Goal: Check status: Check status

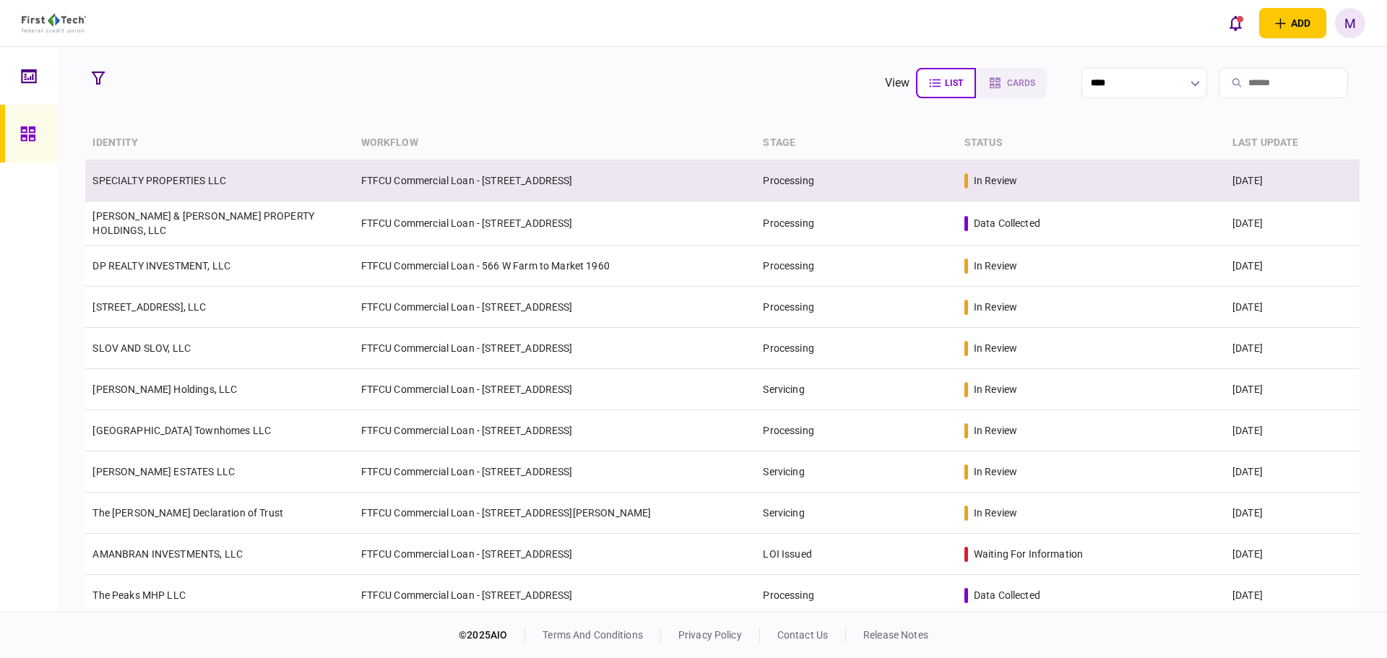
click at [470, 181] on td "FTFCU Commercial Loan - [STREET_ADDRESS]" at bounding box center [555, 180] width 402 height 41
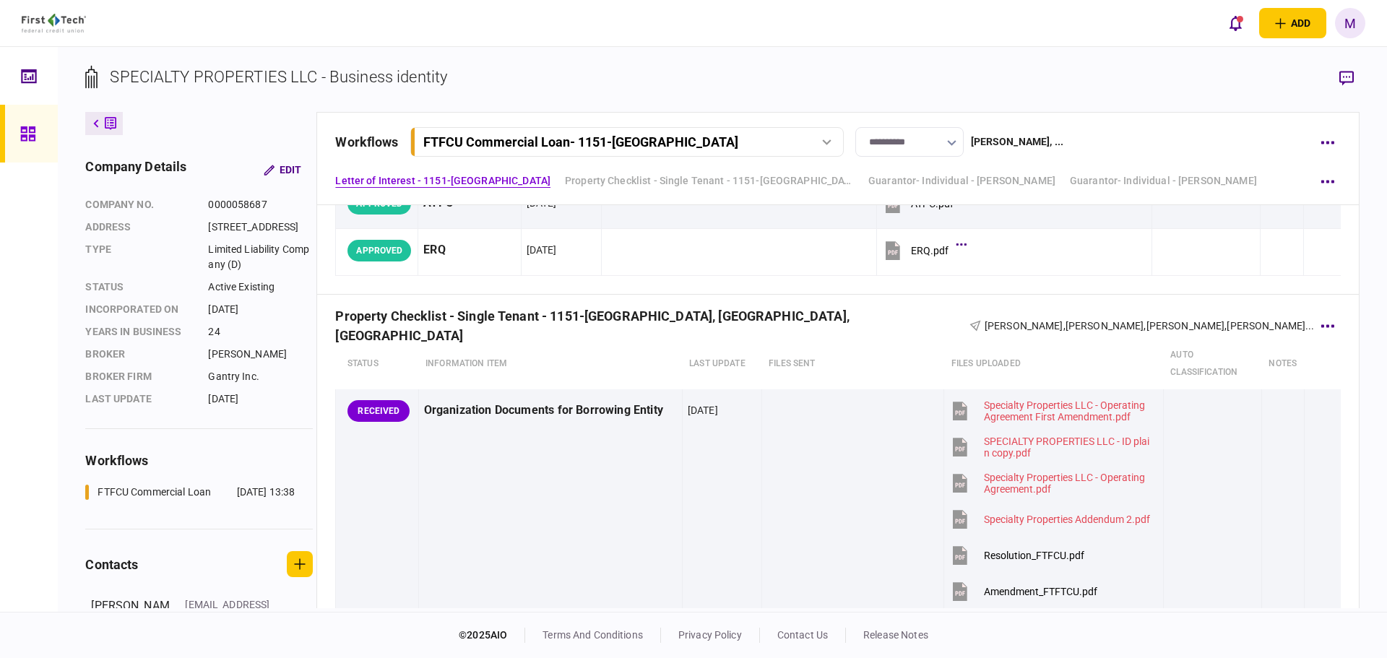
scroll to position [674, 0]
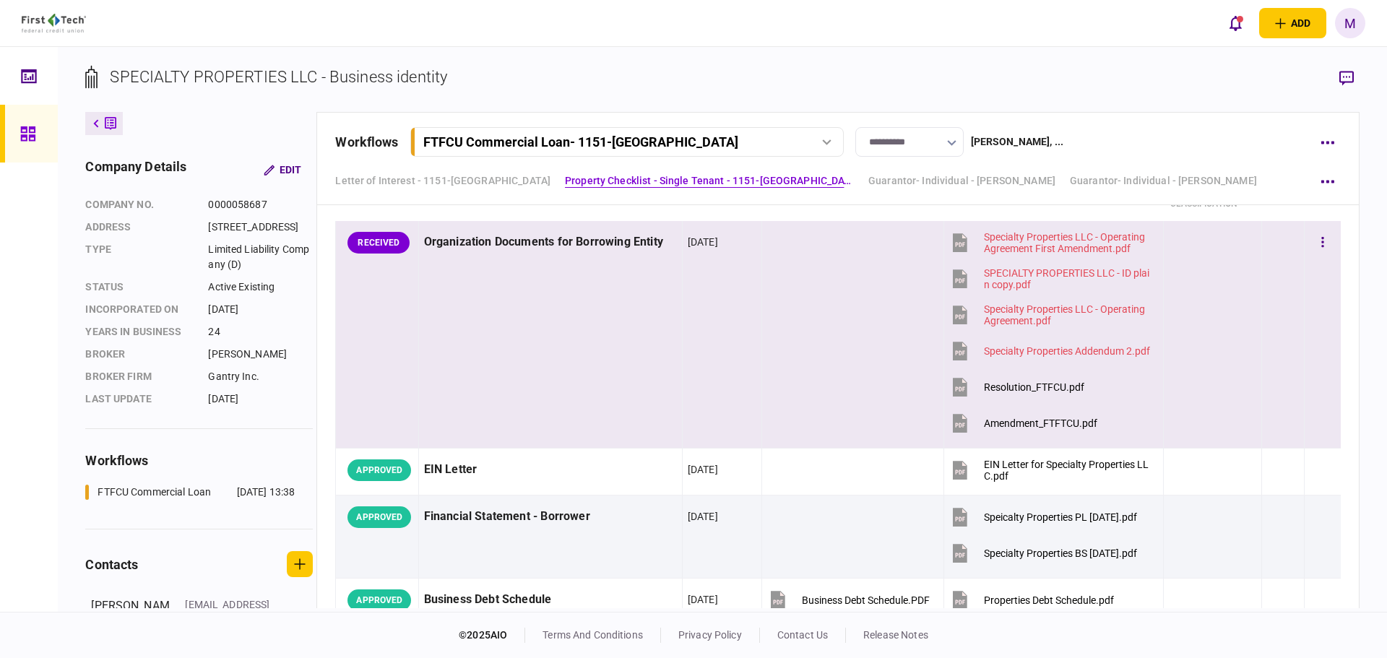
click at [955, 392] on icon at bounding box center [960, 387] width 14 height 19
click at [990, 420] on div "Amendment_FTFTCU.pdf" at bounding box center [1040, 424] width 113 height 12
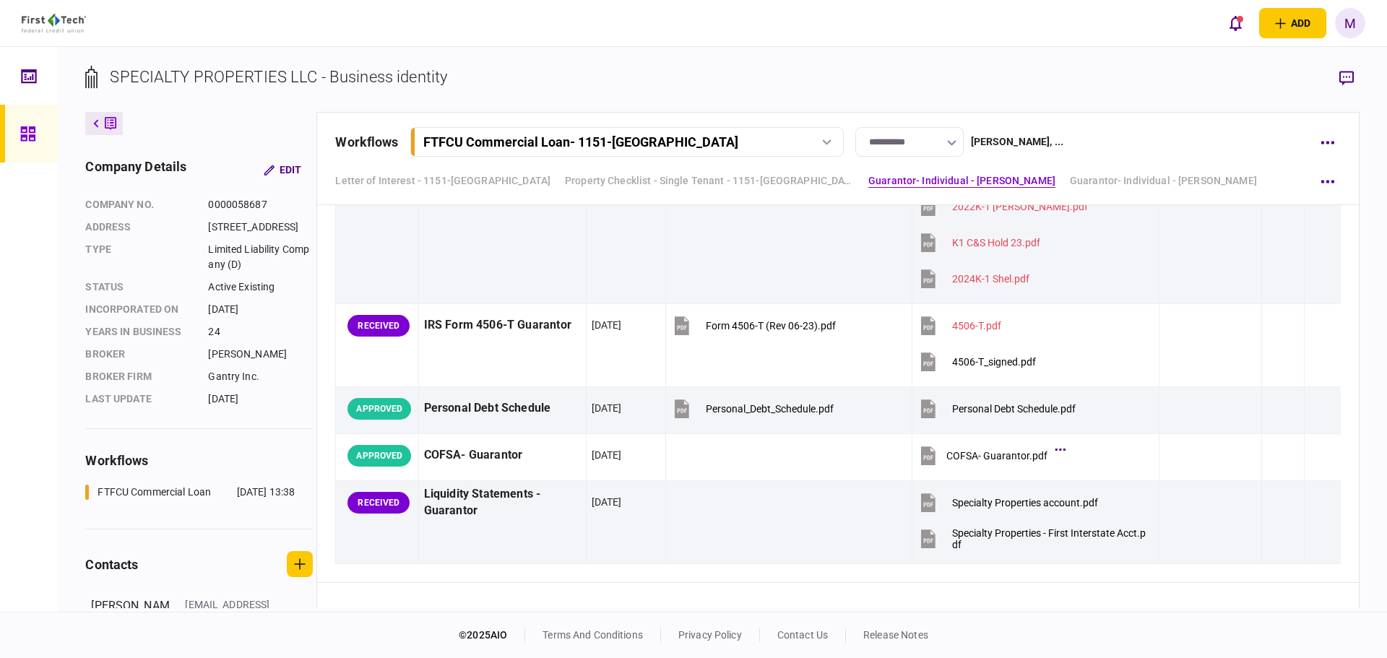
scroll to position [3034, 0]
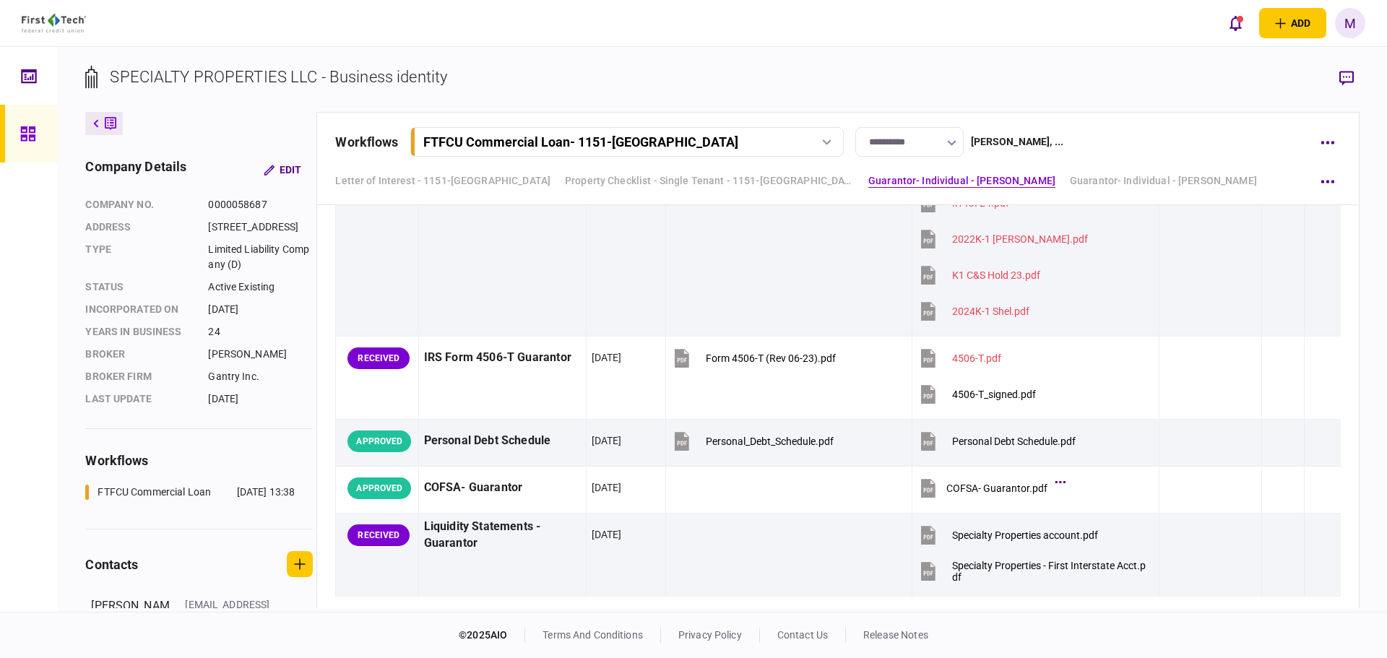
drag, startPoint x: 812, startPoint y: 379, endPoint x: 1360, endPoint y: 141, distance: 597.8
click at [812, 379] on td "Form 4506-T (Rev 06-23).pdf" at bounding box center [788, 378] width 247 height 83
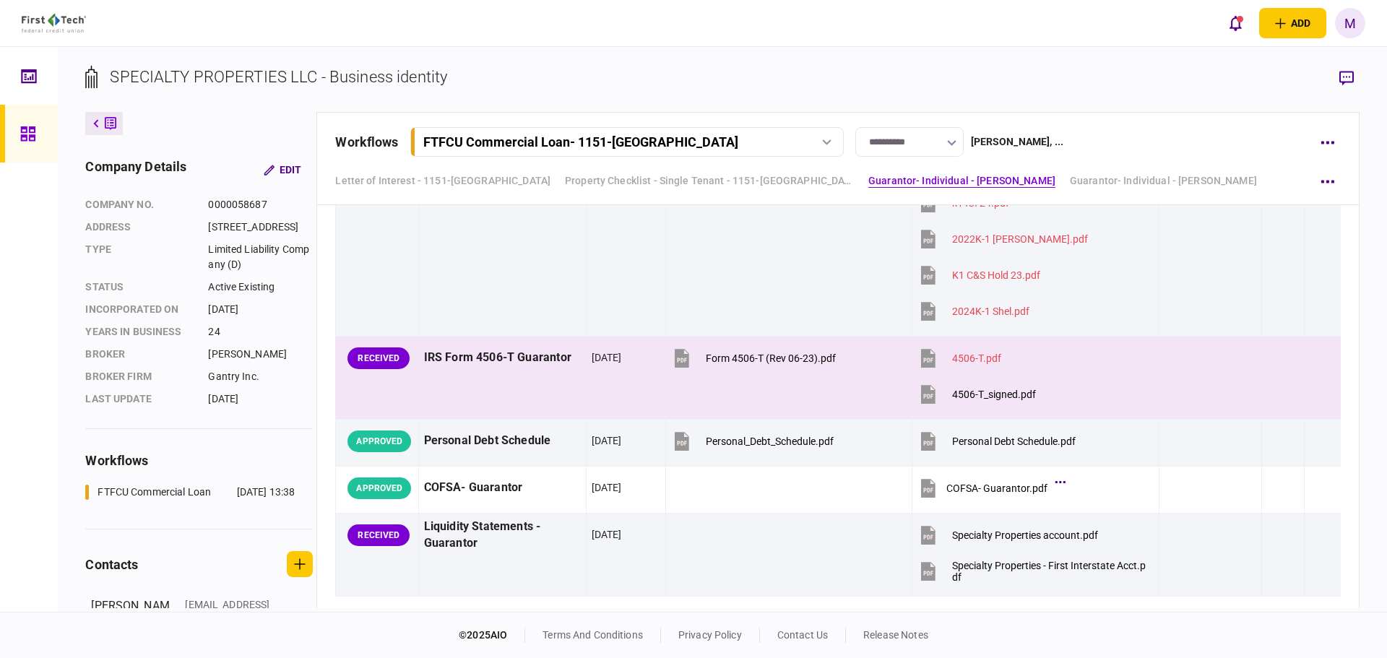
click at [1346, 77] on icon "button" at bounding box center [1346, 78] width 14 height 15
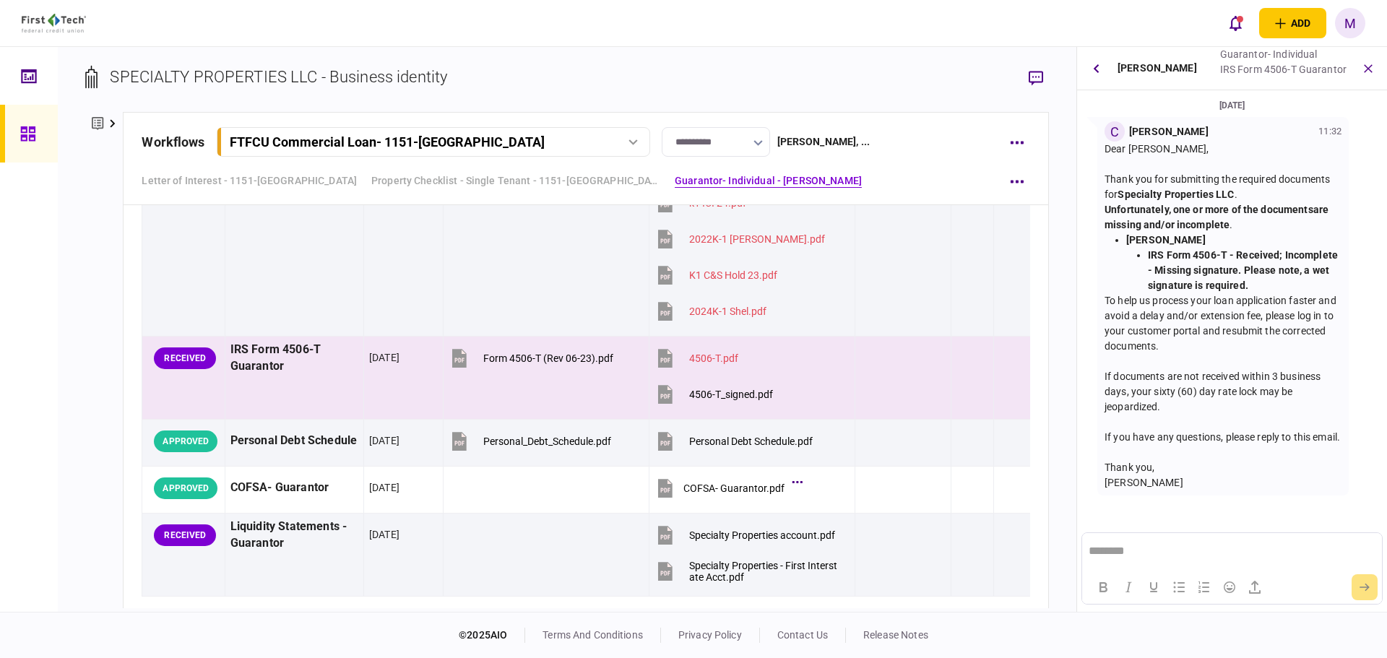
scroll to position [0, 0]
click at [702, 397] on div "4506-T_signed.pdf" at bounding box center [731, 395] width 84 height 12
click at [101, 316] on div "company details Edit company no. 0000058687 address [STREET_ADDRESS] Type Limit…" at bounding box center [104, 360] width 38 height 496
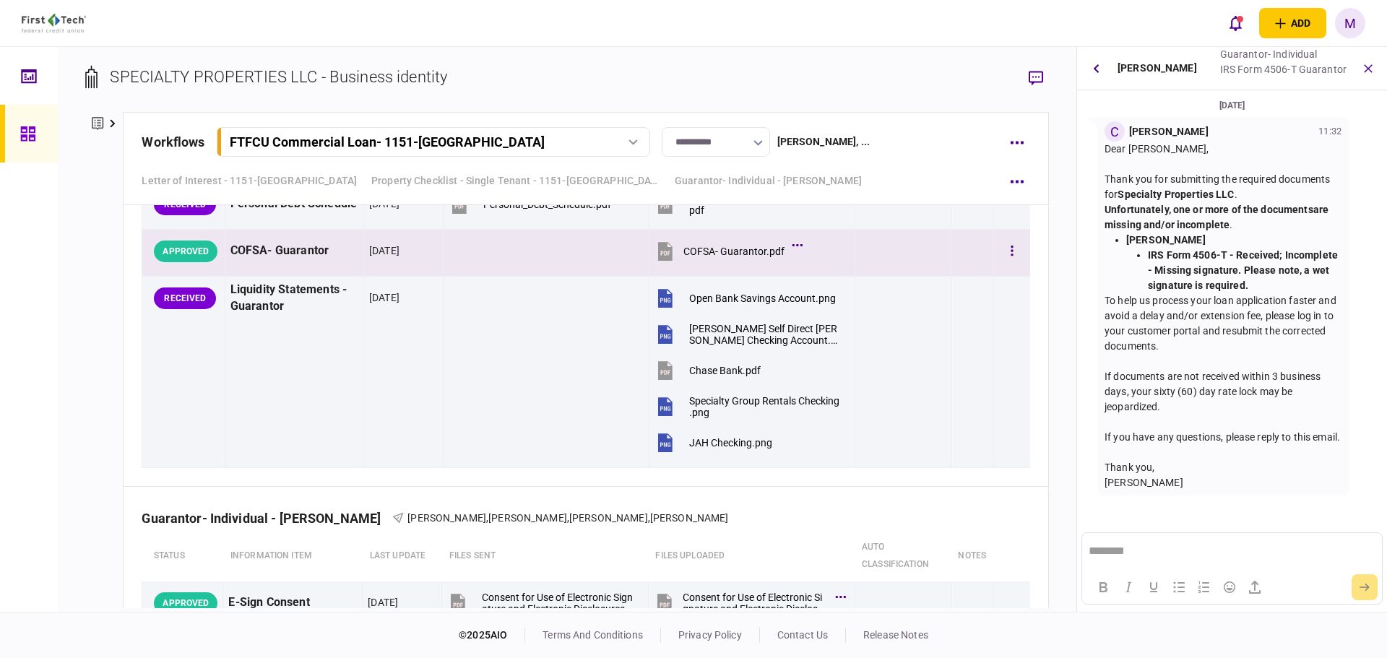
scroll to position [3557, 0]
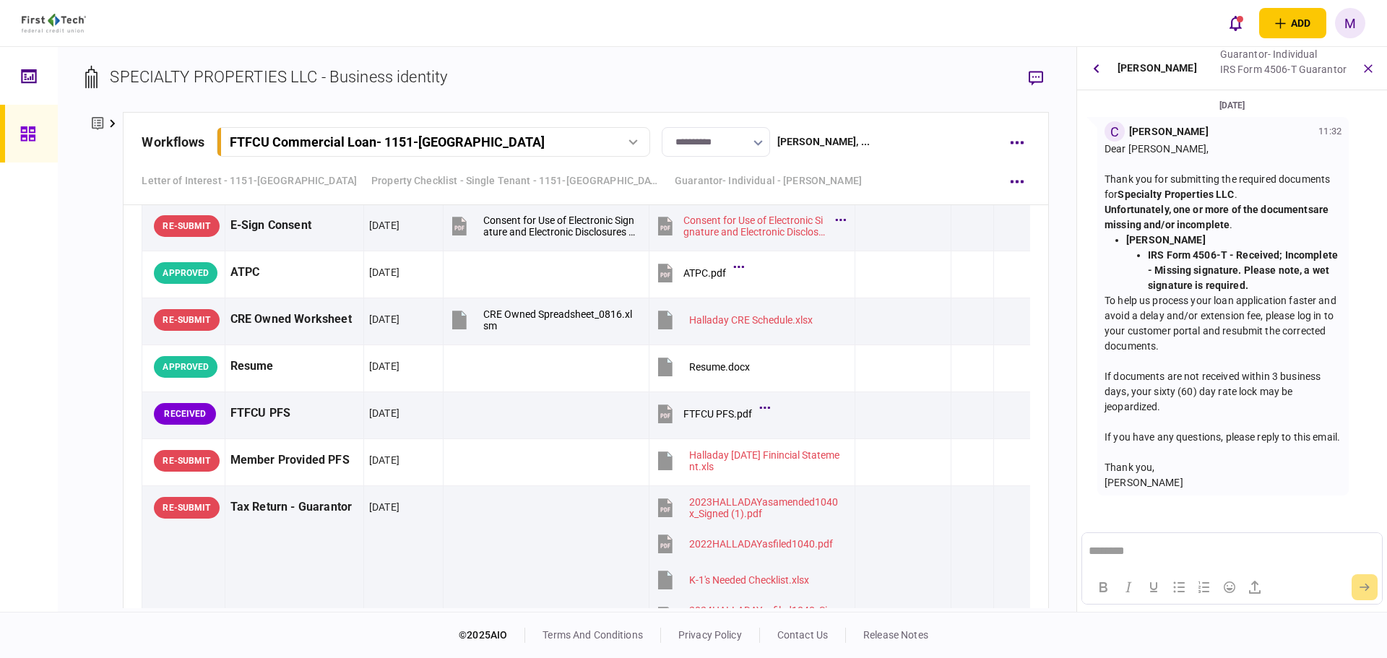
click at [27, 131] on icon at bounding box center [28, 134] width 16 height 17
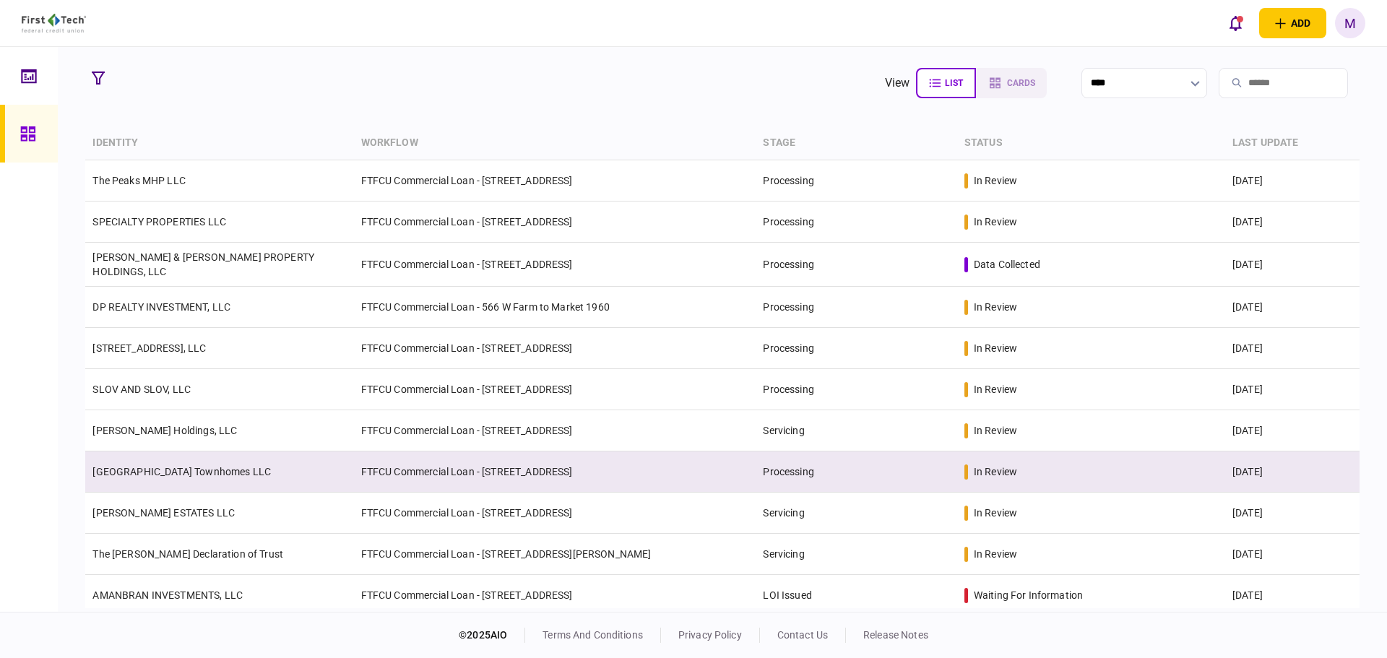
click at [239, 467] on link "[GEOGRAPHIC_DATA] Townhomes LLC" at bounding box center [181, 472] width 178 height 12
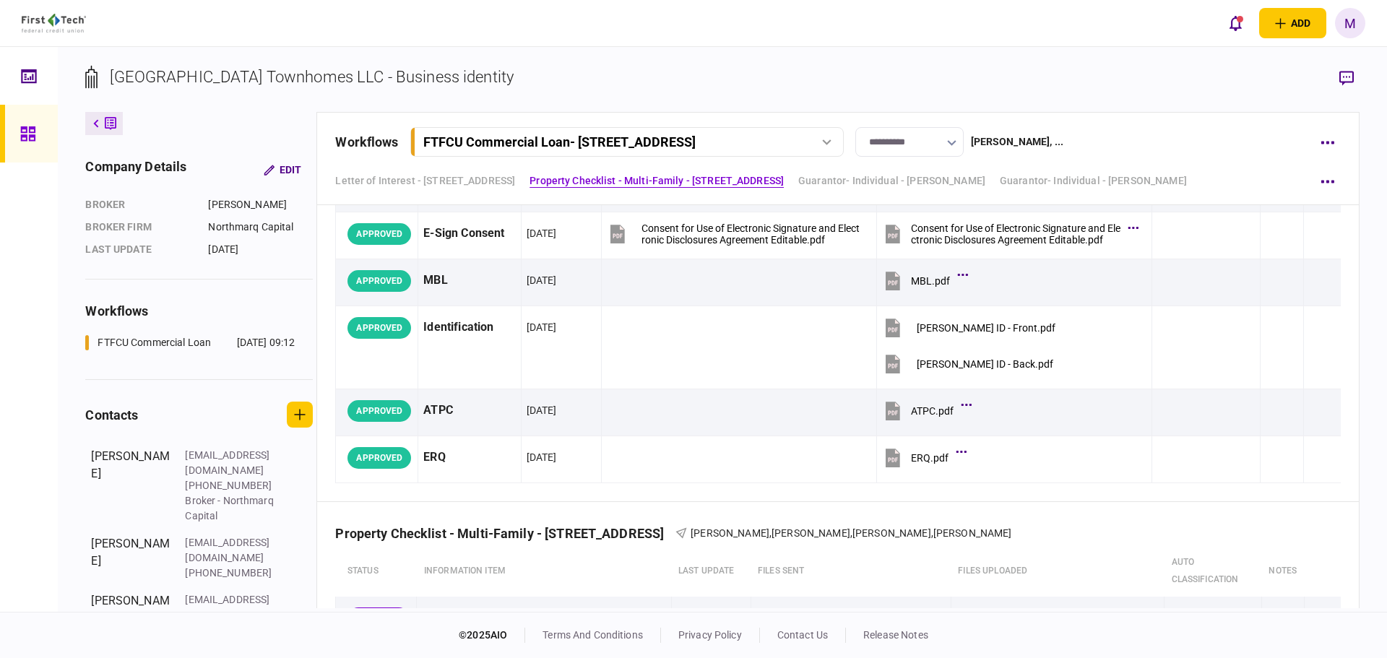
scroll to position [286, 0]
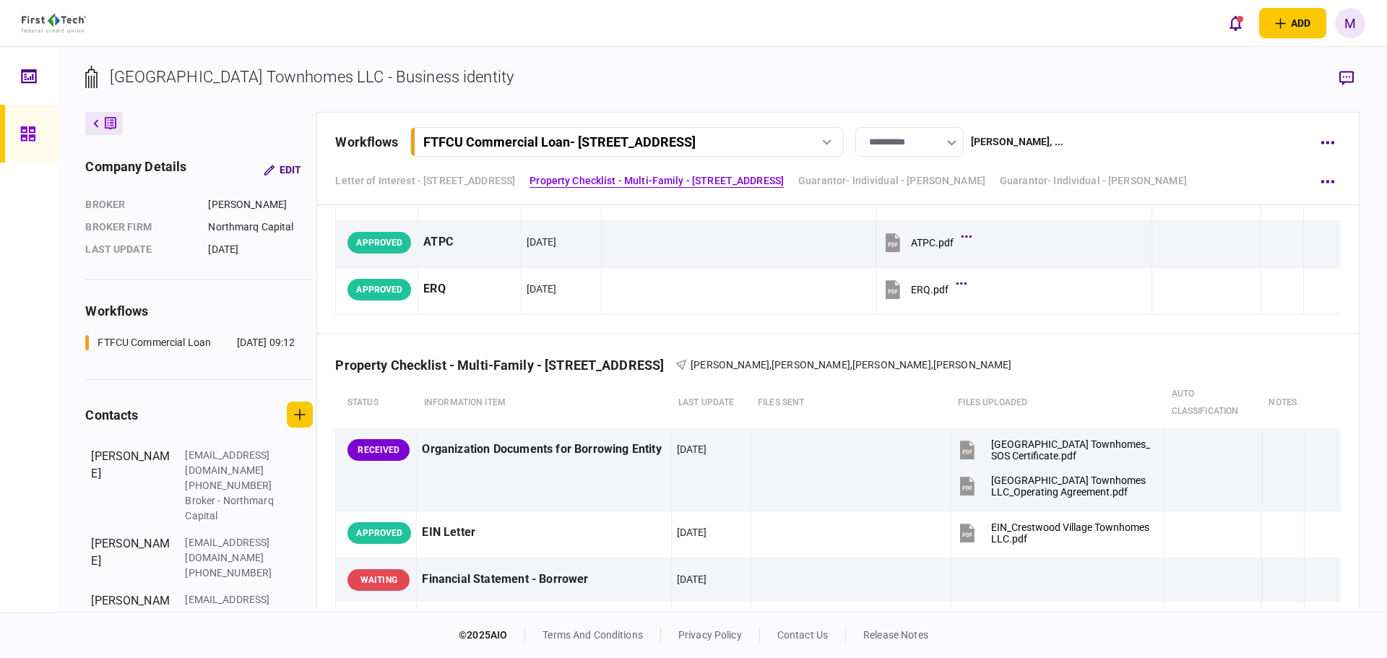
drag, startPoint x: 1254, startPoint y: 450, endPoint x: 1346, endPoint y: 116, distance: 347.0
click at [1261, 451] on td at bounding box center [1282, 469] width 43 height 83
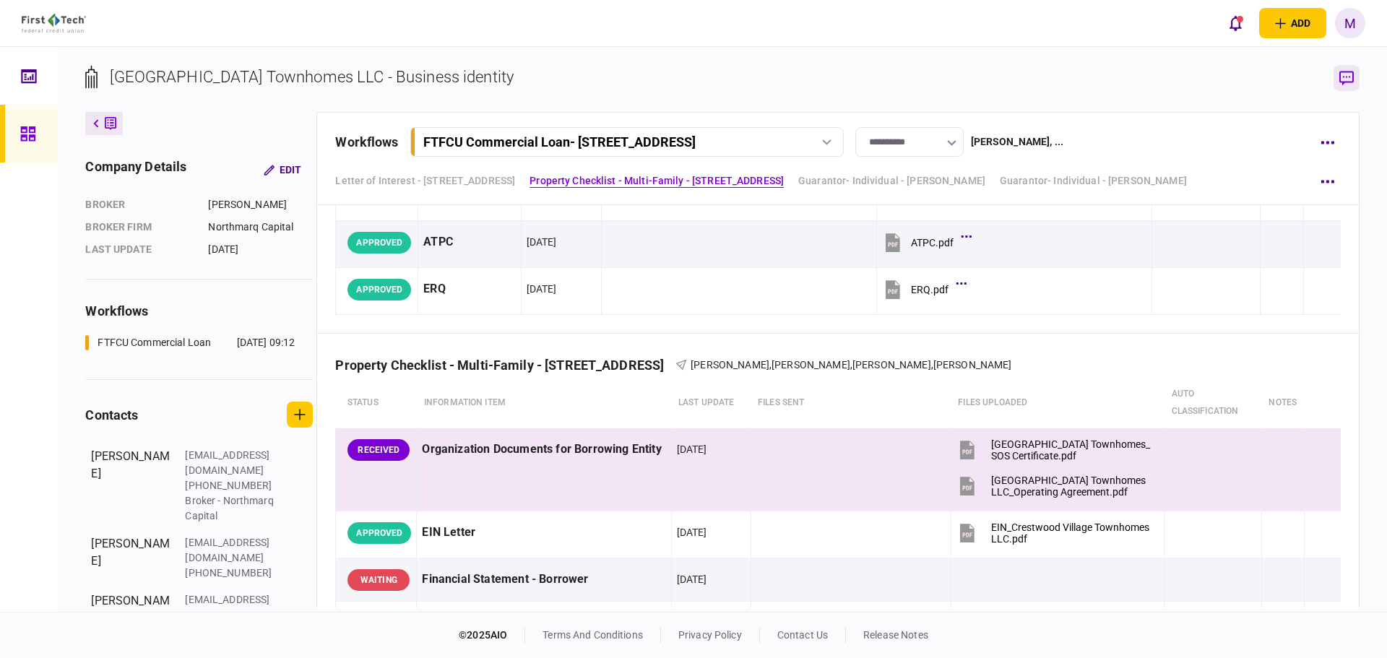
click at [1345, 77] on icon "button" at bounding box center [1346, 78] width 14 height 15
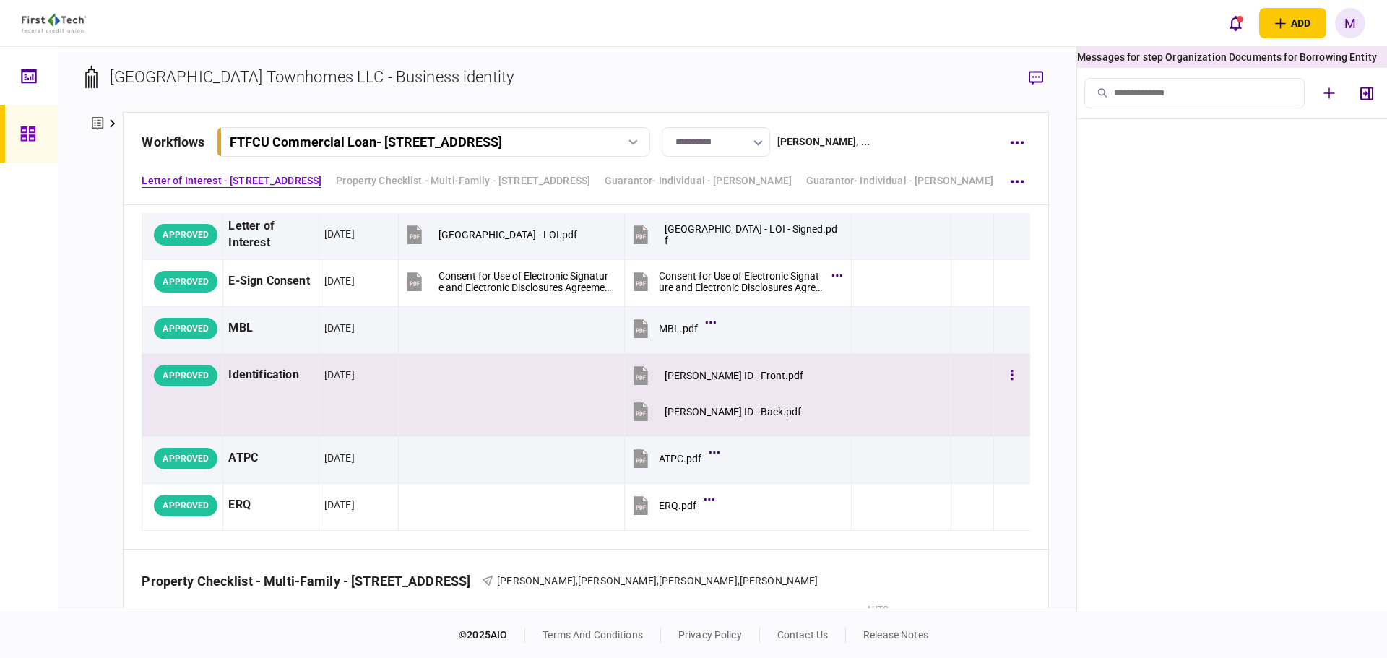
scroll to position [0, 0]
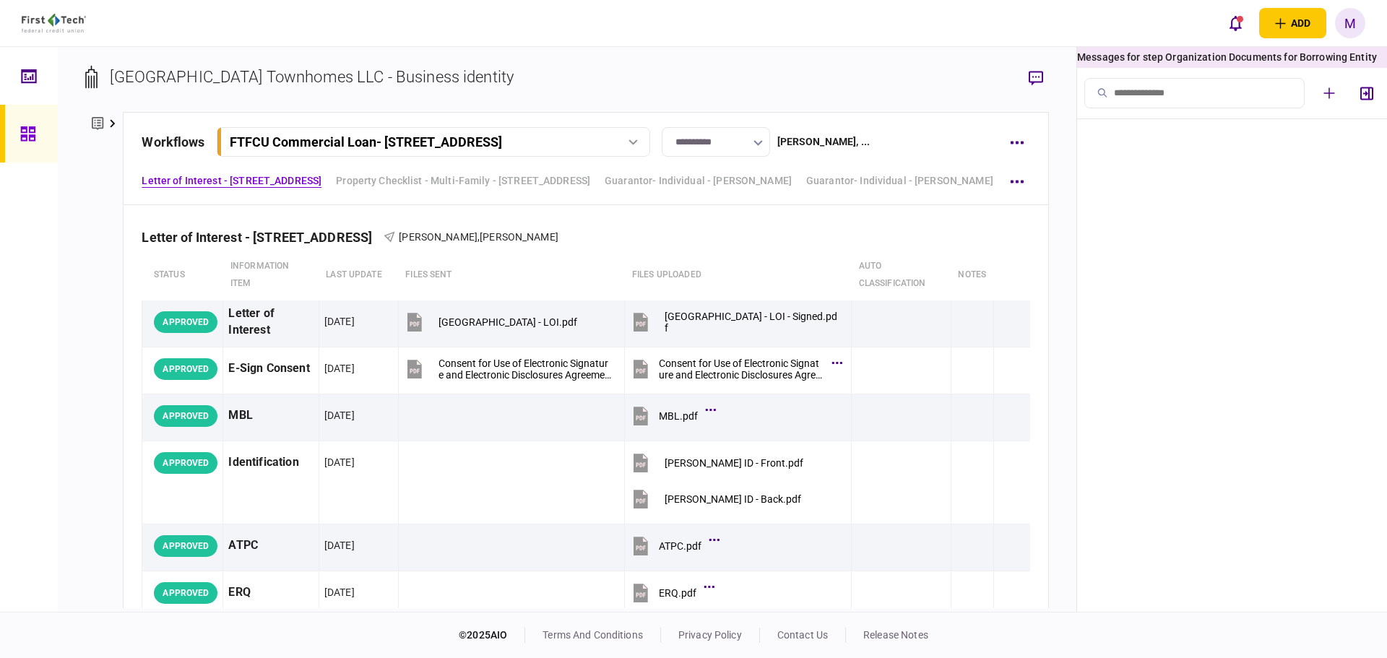
click at [4, 139] on link at bounding box center [29, 134] width 58 height 58
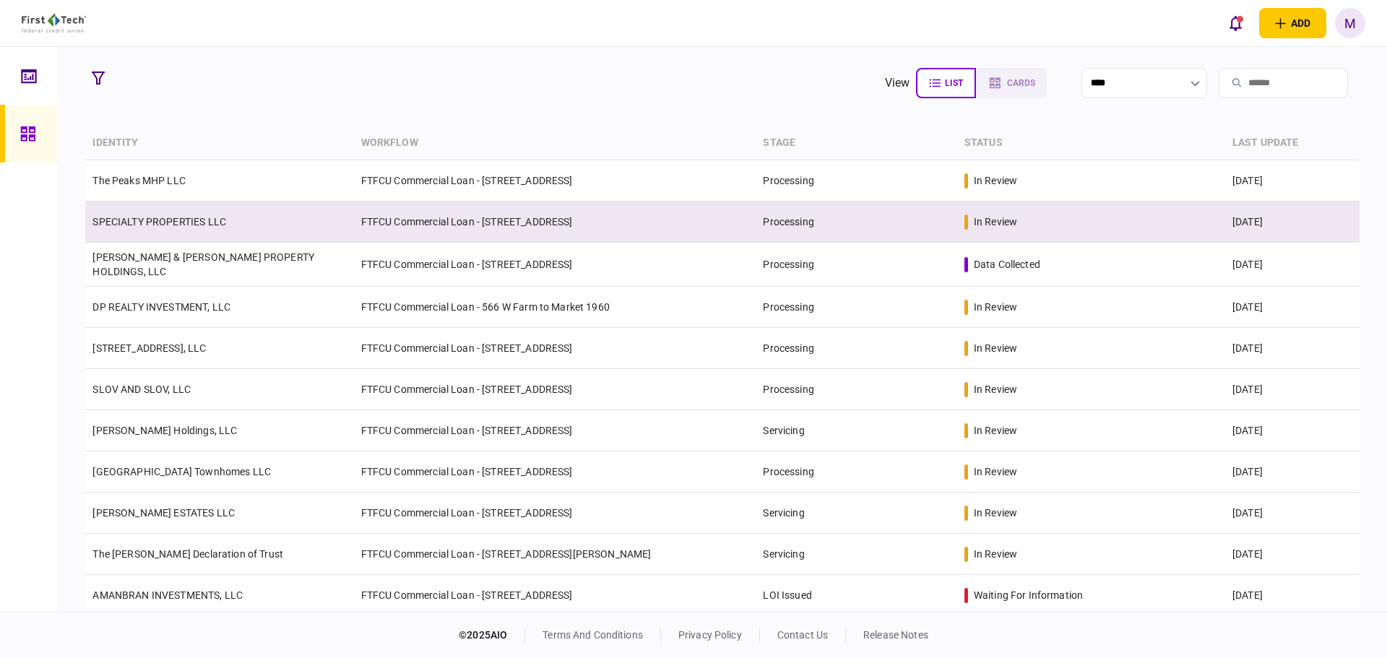
click at [260, 222] on td "SPECIALTY PROPERTIES LLC" at bounding box center [219, 222] width 268 height 41
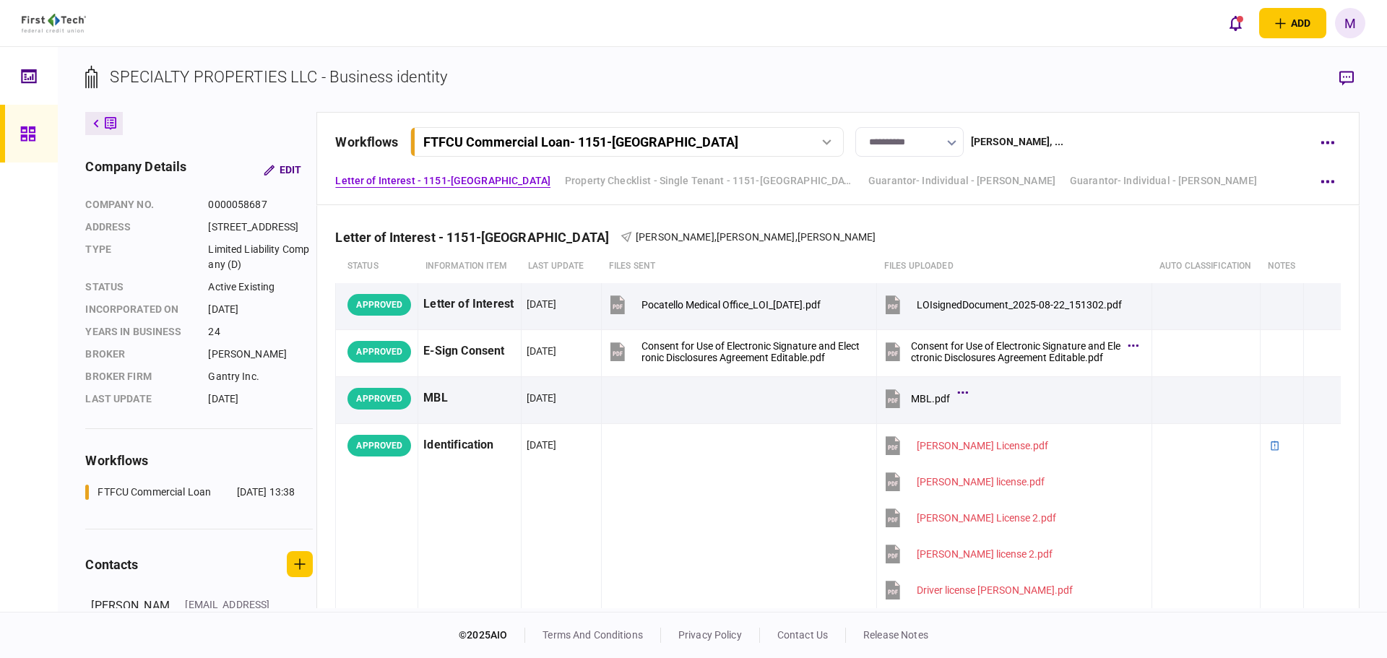
click at [659, 59] on div "**********" at bounding box center [722, 329] width 1329 height 565
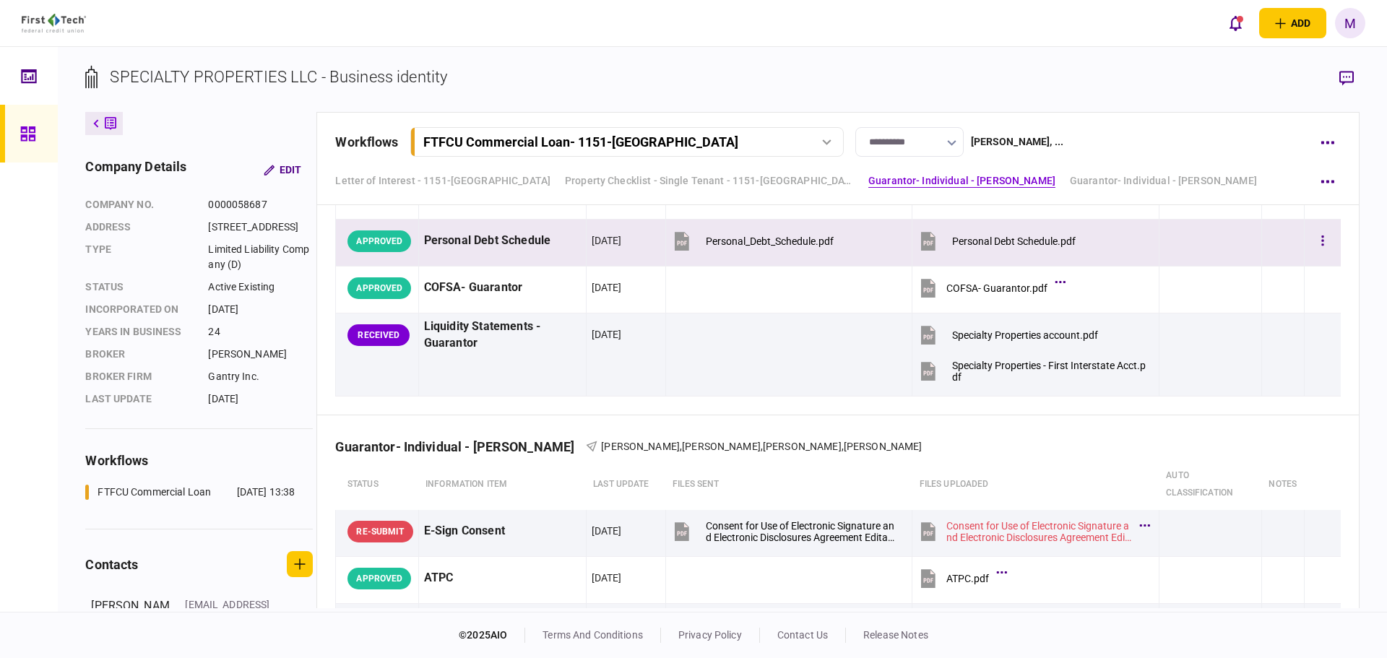
scroll to position [3202, 0]
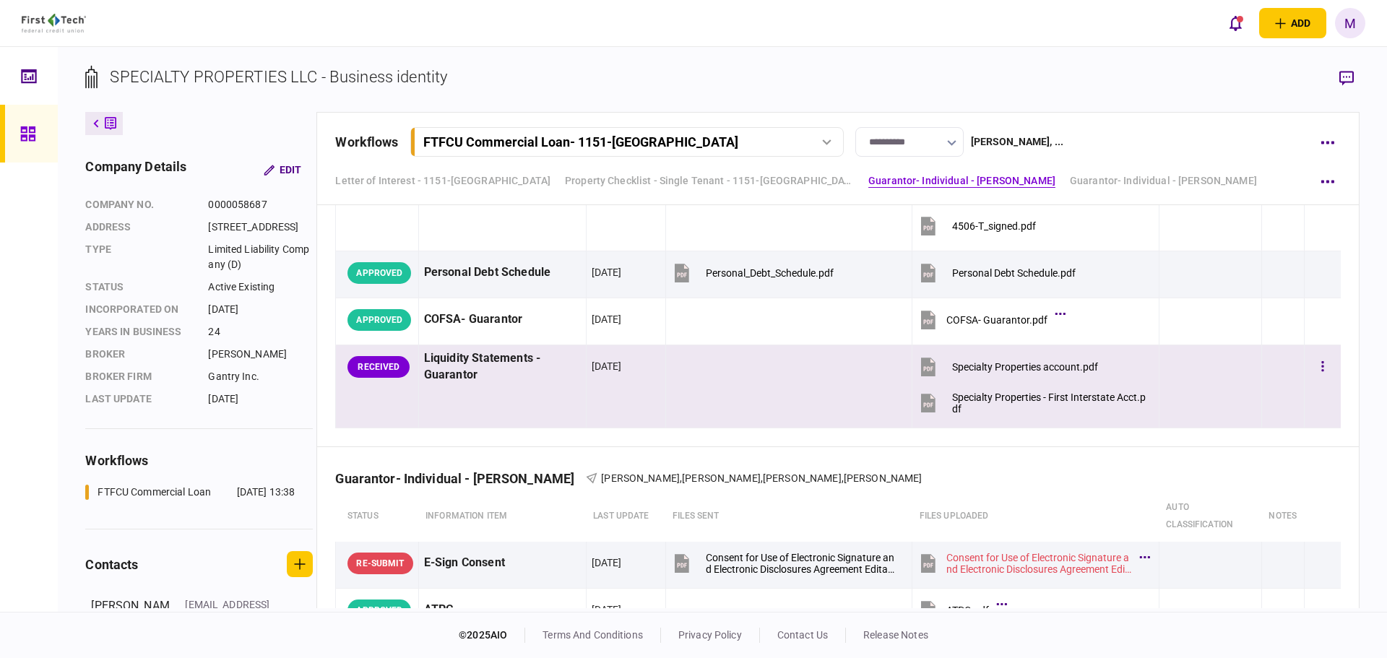
click at [921, 368] on icon at bounding box center [928, 367] width 14 height 19
click at [924, 405] on icon at bounding box center [928, 404] width 9 height 4
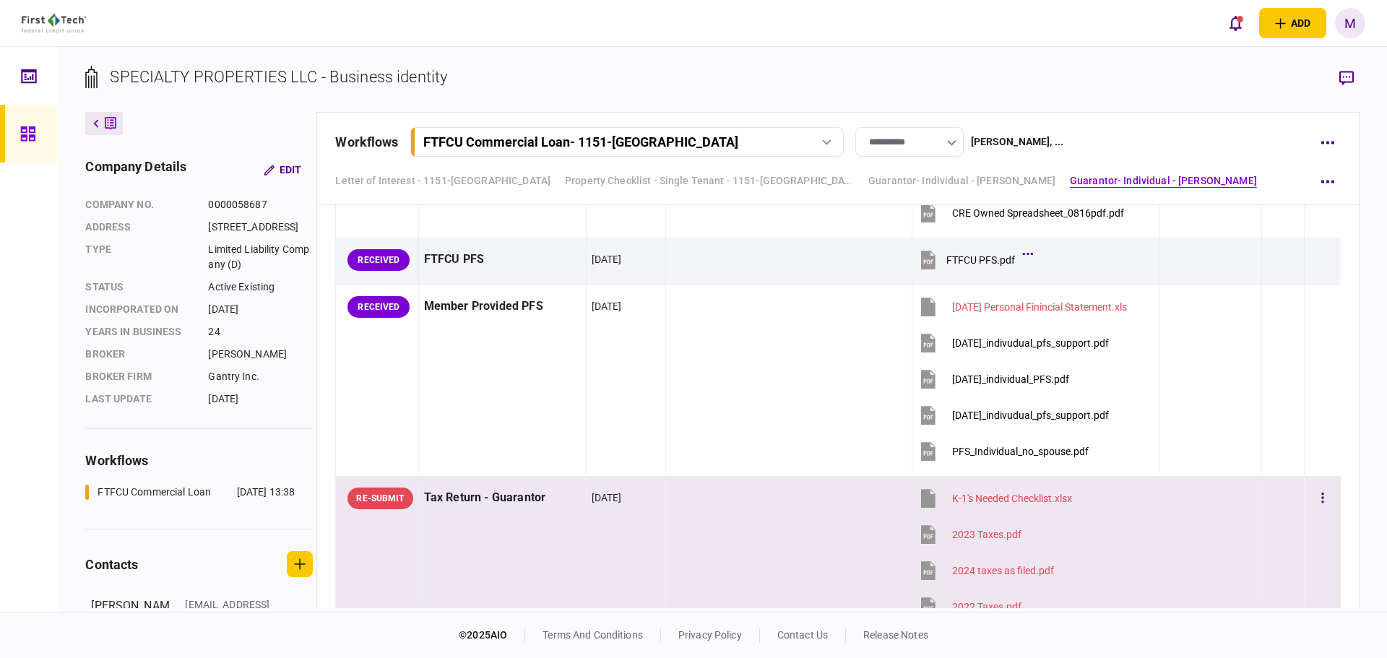
scroll to position [1854, 0]
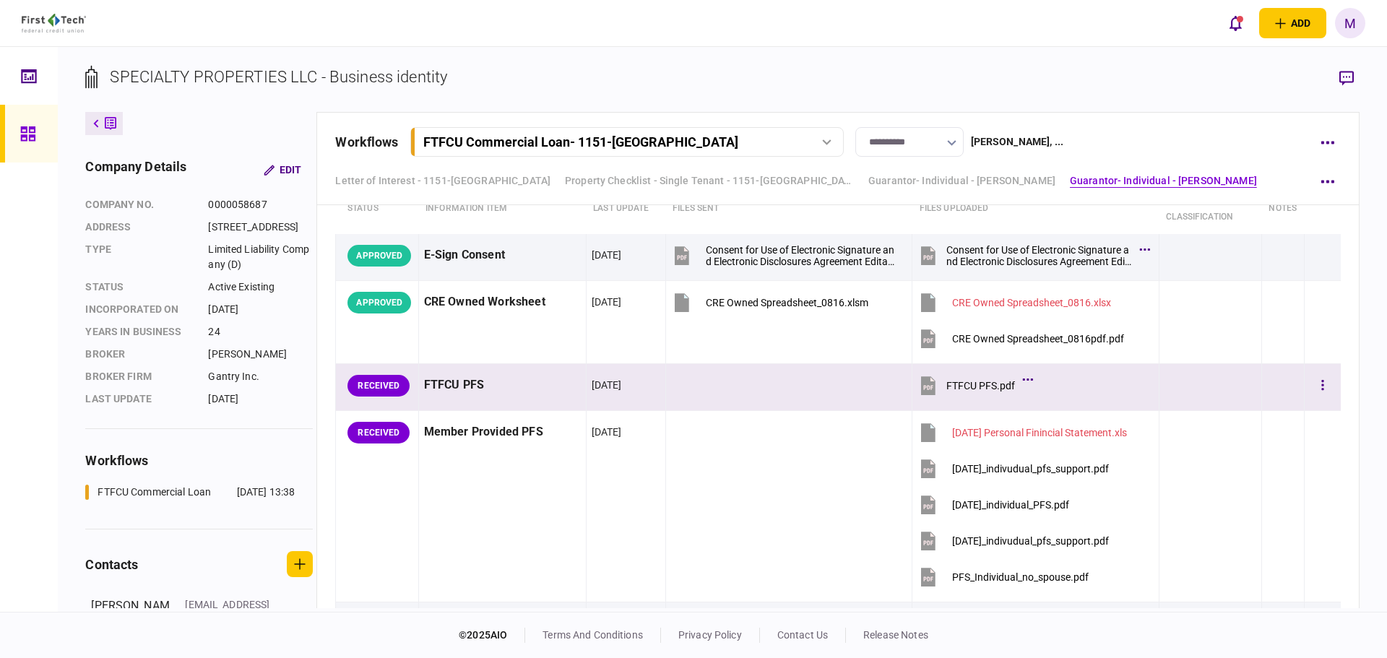
drag, startPoint x: 751, startPoint y: 386, endPoint x: 1219, endPoint y: 374, distance: 468.9
click at [751, 386] on td at bounding box center [788, 387] width 247 height 47
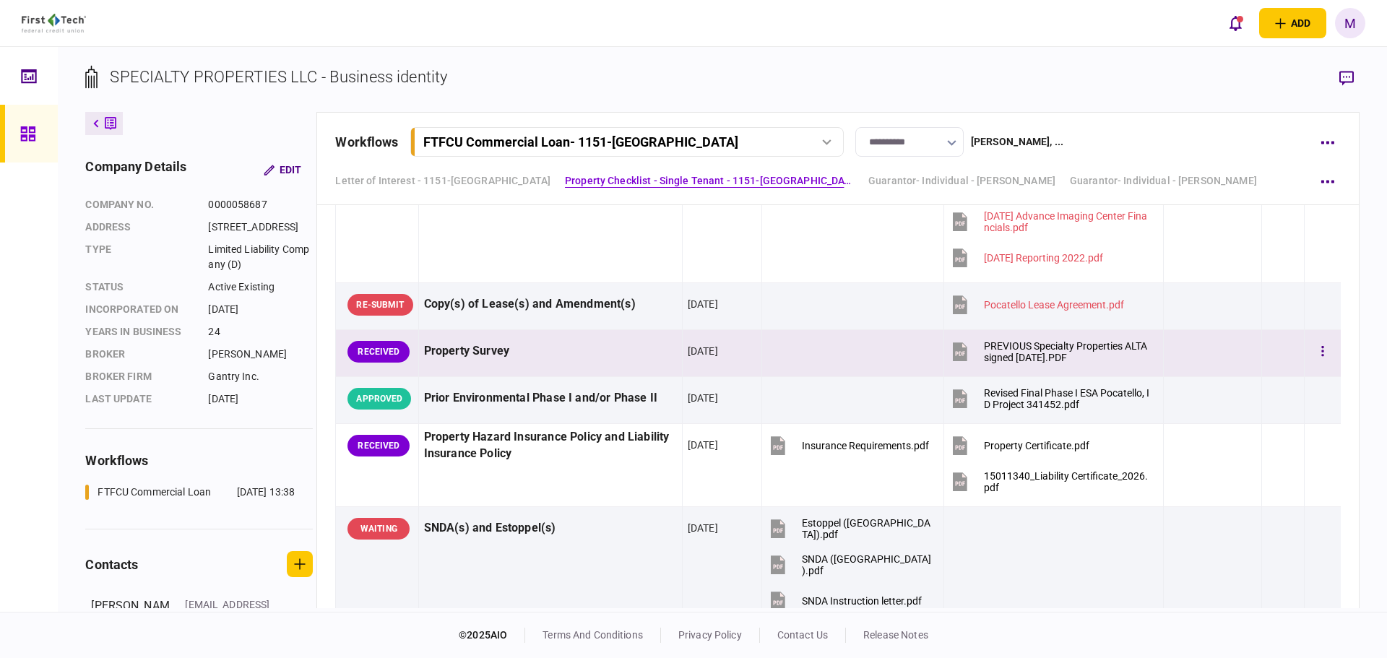
scroll to position [1517, 0]
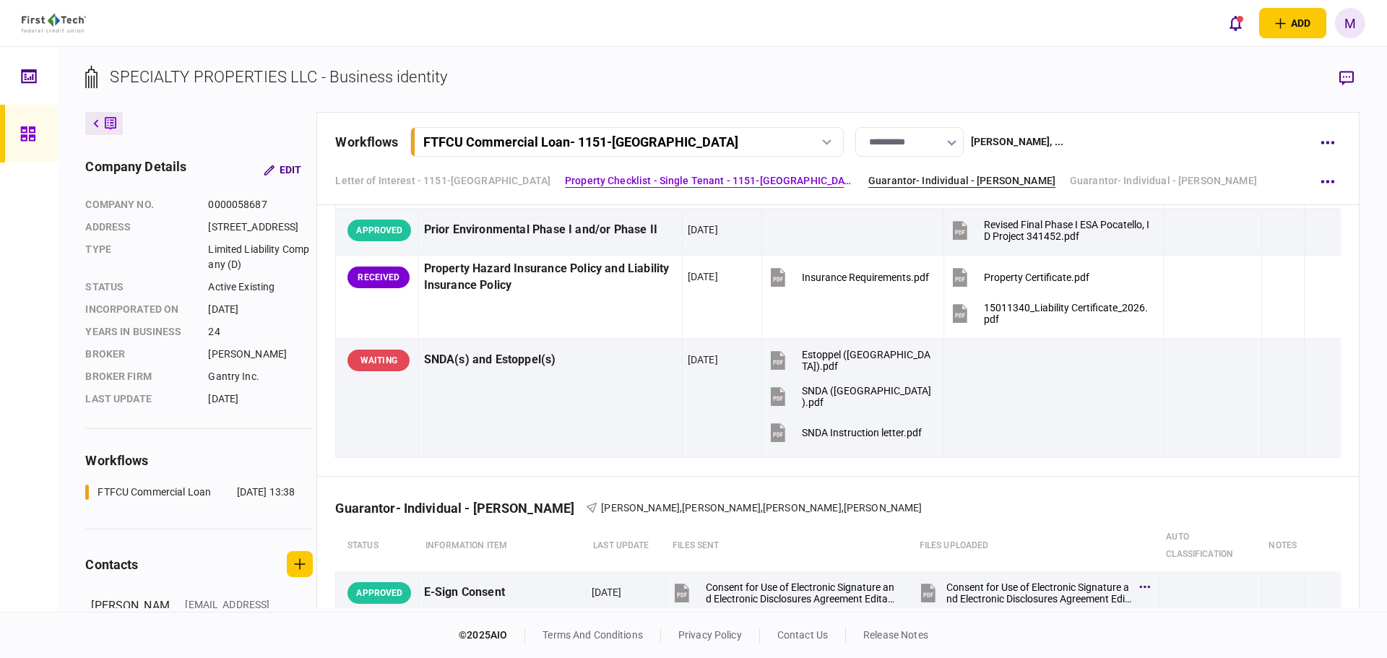
click at [940, 182] on link "Guarantor- Individual - [PERSON_NAME]" at bounding box center [961, 180] width 187 height 15
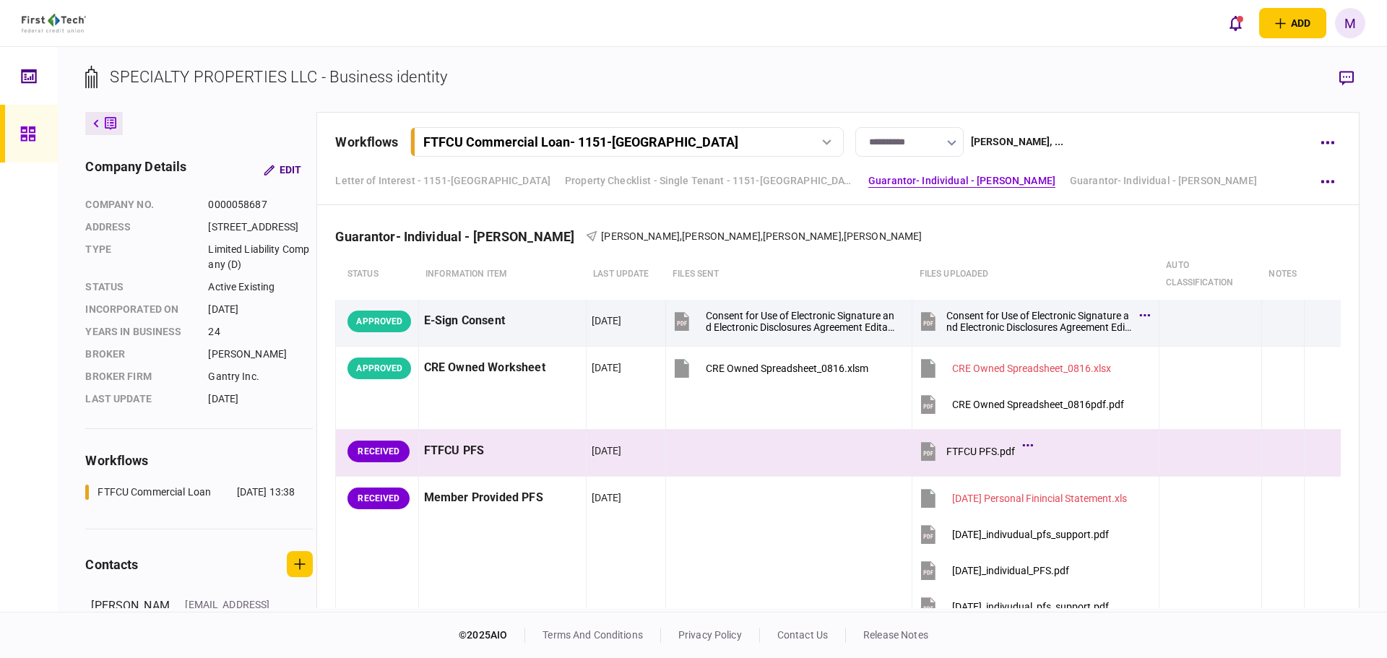
click at [1379, 423] on div "**********" at bounding box center [722, 329] width 1329 height 565
click at [833, 33] on div "add business identity individual identity M M [PERSON_NAME] [EMAIL_ADDRESS][PER…" at bounding box center [693, 23] width 1387 height 46
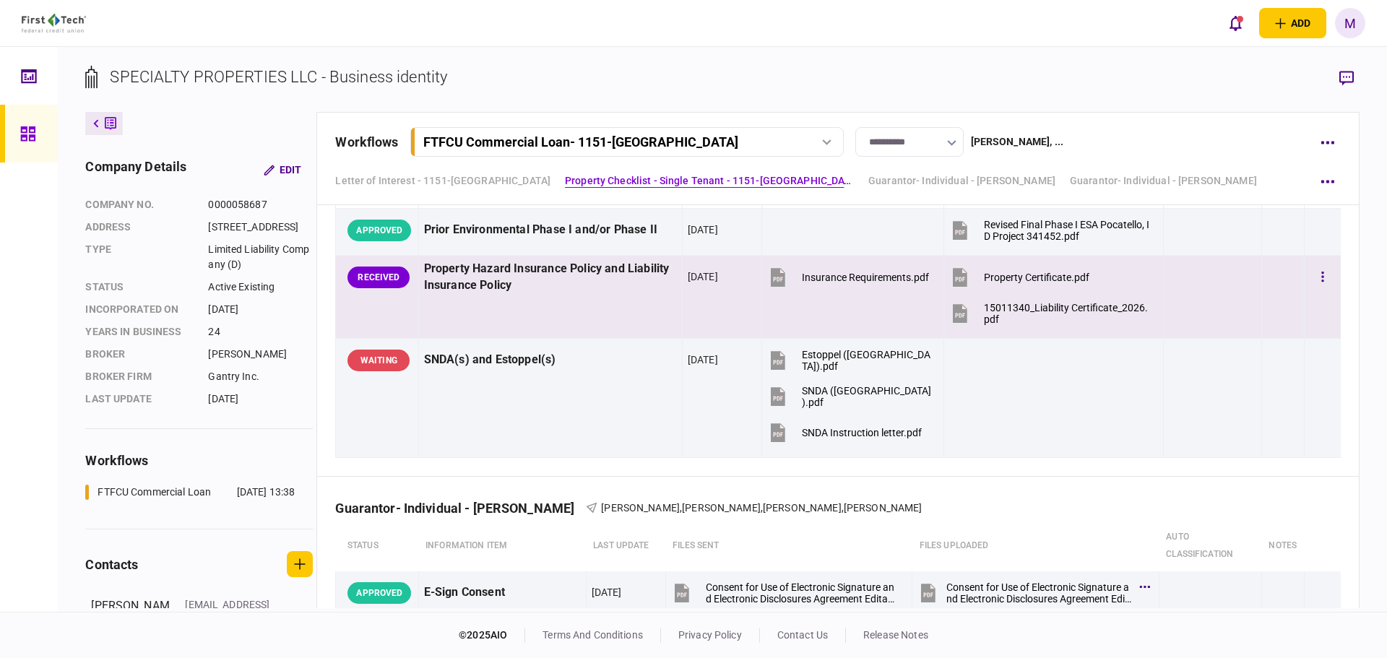
scroll to position [2191, 0]
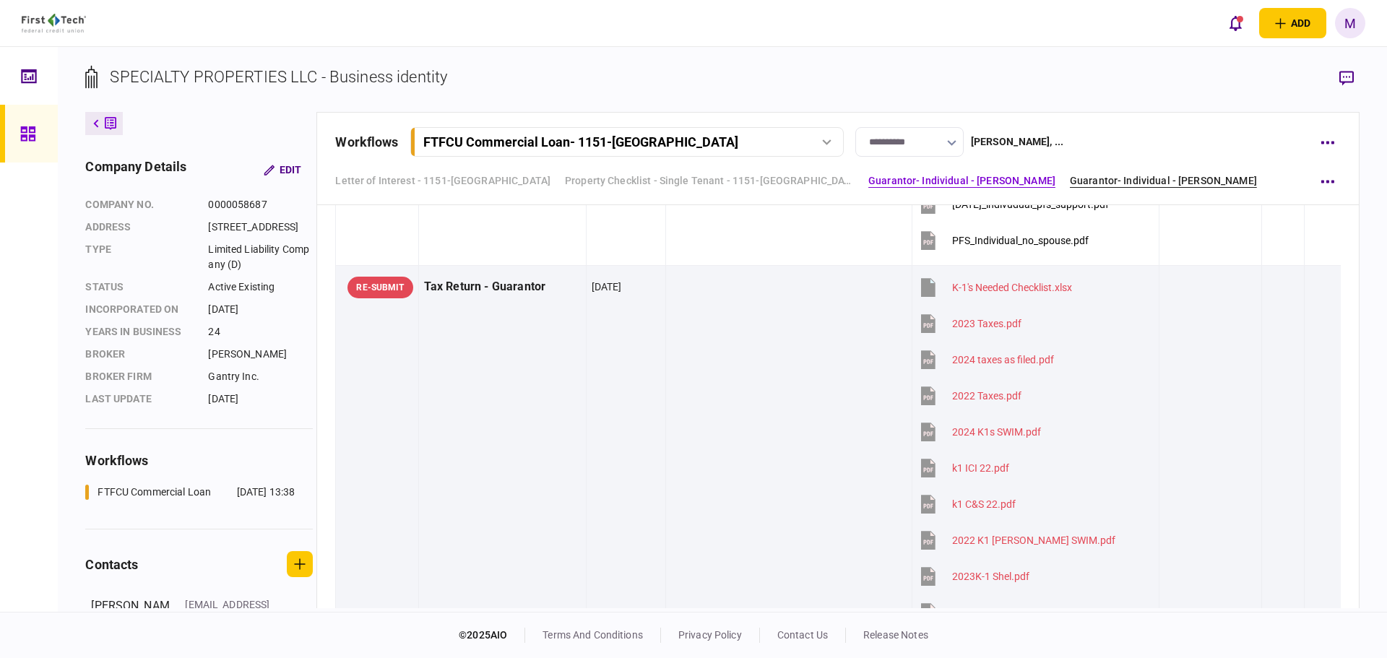
drag, startPoint x: 1211, startPoint y: 173, endPoint x: 1207, endPoint y: 183, distance: 11.0
click at [1211, 173] on link "Guarantor- Individual - [PERSON_NAME]" at bounding box center [1163, 180] width 187 height 15
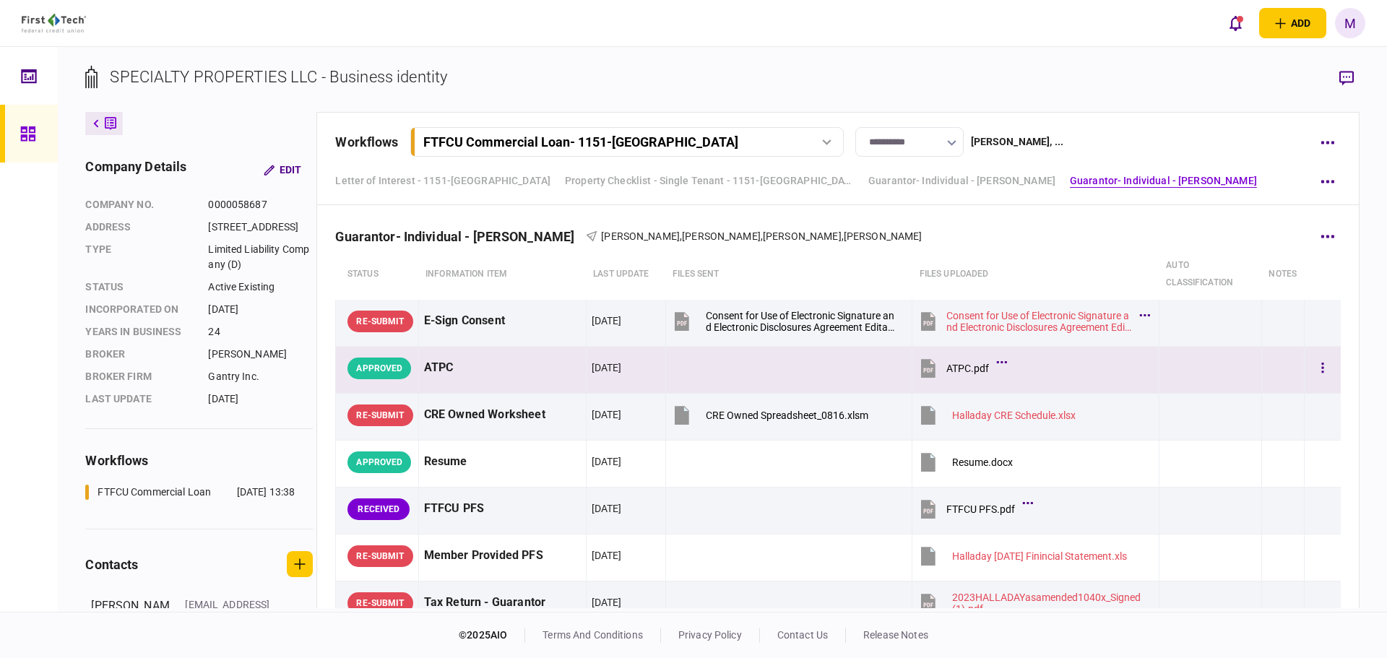
scroll to position [3613, 0]
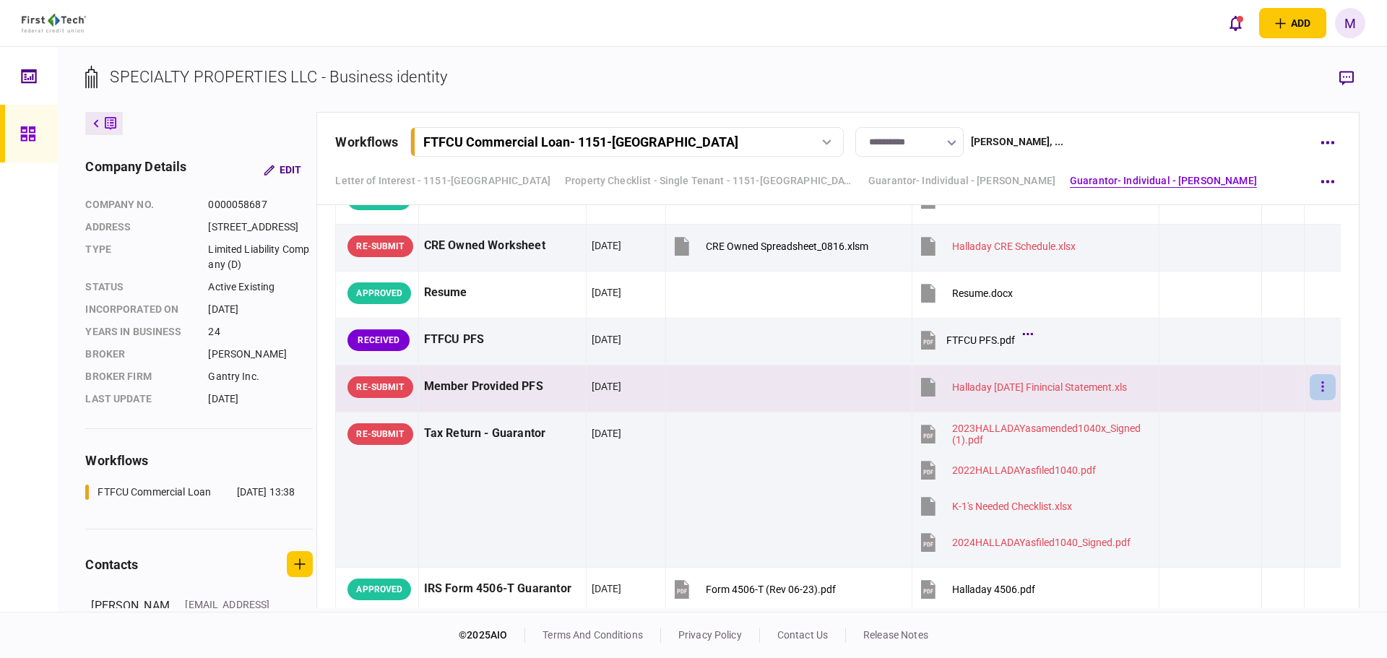
click at [1318, 381] on button "button" at bounding box center [1323, 387] width 26 height 26
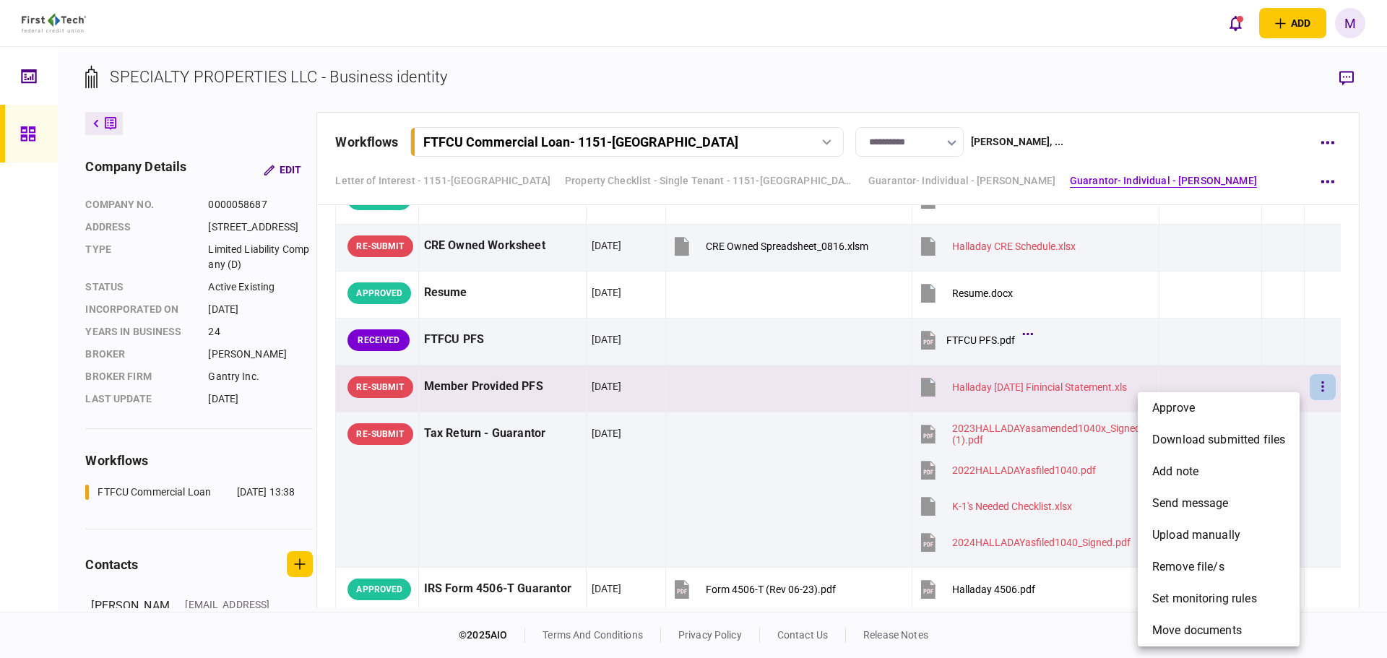
click at [1357, 337] on div at bounding box center [693, 329] width 1387 height 658
